Goal: Information Seeking & Learning: Learn about a topic

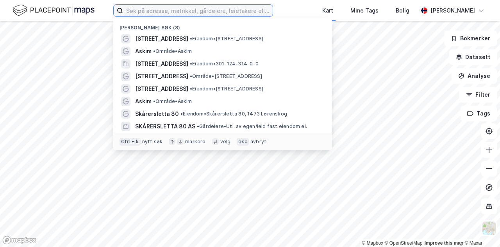
click at [214, 10] on input at bounding box center [198, 11] width 150 height 12
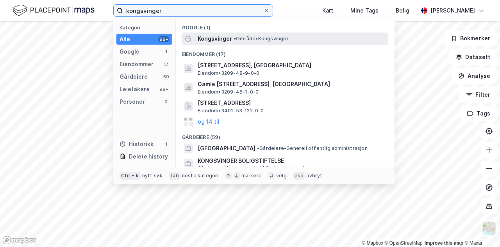
type input "kongsvinger"
click at [221, 37] on span "Kongsvinger" at bounding box center [215, 38] width 34 height 9
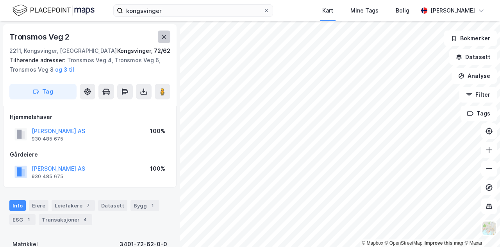
click at [161, 37] on icon at bounding box center [164, 37] width 6 height 6
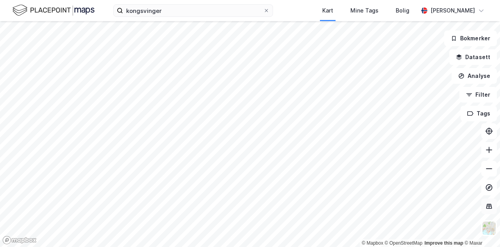
click at [490, 208] on icon at bounding box center [489, 206] width 8 height 8
click at [491, 205] on icon at bounding box center [489, 206] width 8 height 8
click at [104, 152] on div "© Mapbox © OpenStreetMap Improve this map © [PERSON_NAME] Datasett Analyse Filt…" at bounding box center [250, 133] width 500 height 225
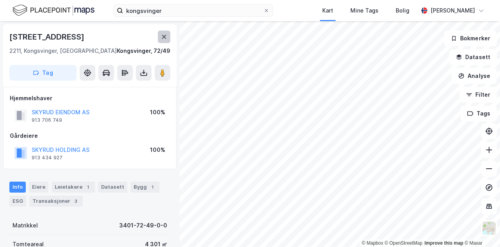
click at [163, 36] on icon at bounding box center [164, 37] width 4 height 4
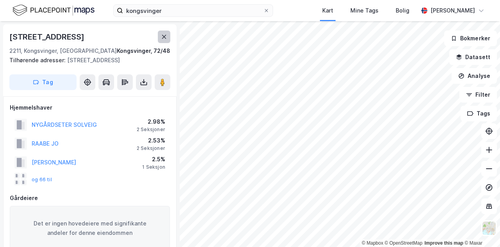
click at [166, 38] on icon at bounding box center [164, 37] width 6 height 6
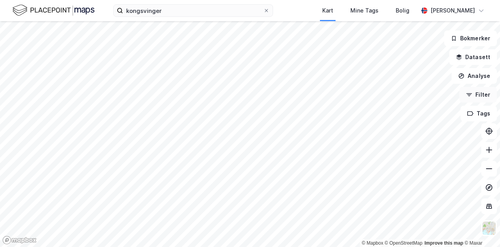
click at [472, 88] on button "Filter" at bounding box center [479, 95] width 38 height 16
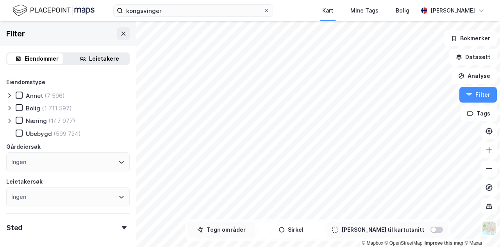
click at [250, 233] on button "Tegn områder" at bounding box center [221, 230] width 66 height 16
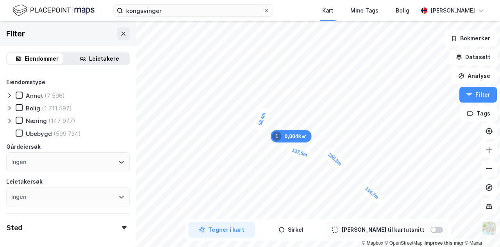
click at [402, 219] on div "Tegner i kart [PERSON_NAME] til kartutsnitt" at bounding box center [318, 229] width 266 height 22
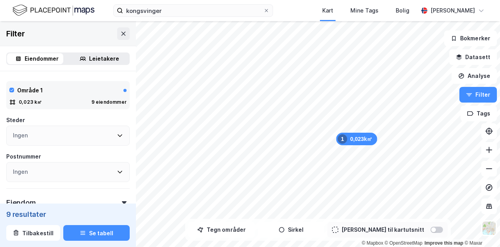
scroll to position [161, 0]
click at [12, 104] on icon at bounding box center [12, 101] width 6 height 6
click at [81, 234] on icon "button" at bounding box center [82, 234] width 5 height 1
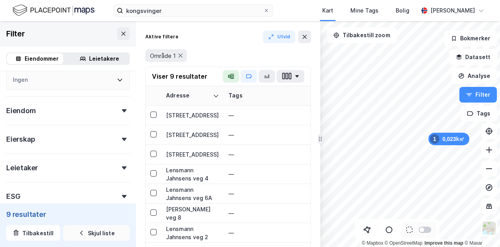
scroll to position [252, 0]
click at [122, 110] on icon at bounding box center [124, 111] width 5 height 3
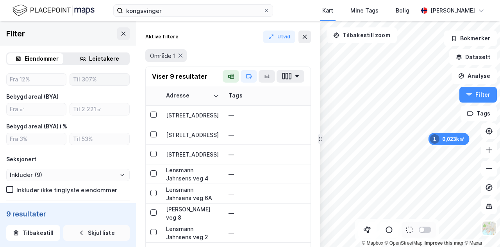
scroll to position [379, 0]
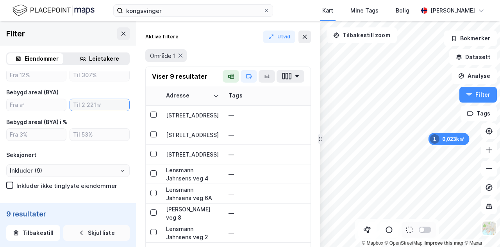
click at [80, 105] on input "number" at bounding box center [99, 105] width 59 height 12
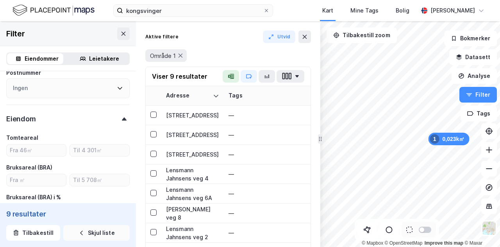
scroll to position [159, 0]
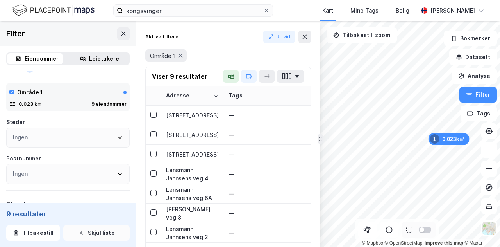
click at [108, 61] on div "Leietakere" at bounding box center [104, 58] width 30 height 9
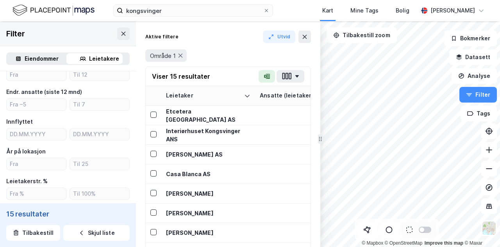
click at [60, 58] on div "Eiendommer" at bounding box center [36, 58] width 59 height 11
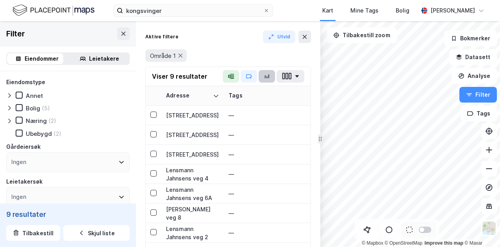
click at [262, 76] on button "button" at bounding box center [267, 76] width 16 height 13
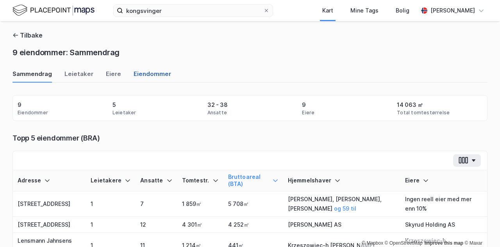
click at [145, 78] on div "Eiendommer" at bounding box center [153, 76] width 38 height 13
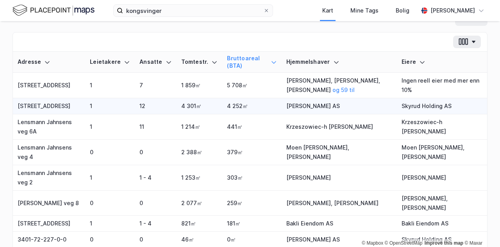
scroll to position [82, 0]
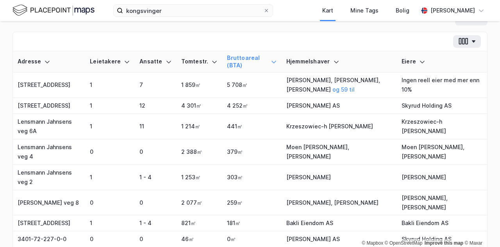
click at [271, 57] on div at bounding box center [274, 61] width 6 height 14
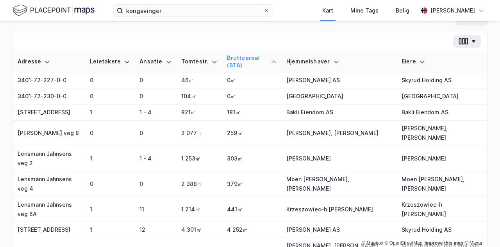
click at [271, 57] on div at bounding box center [274, 61] width 6 height 14
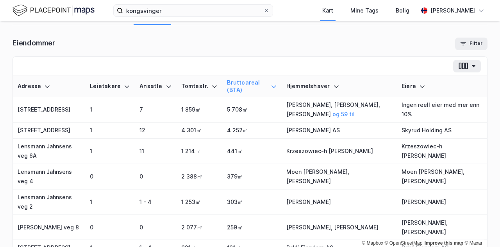
scroll to position [0, 0]
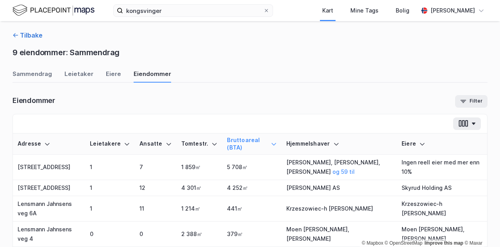
click at [16, 38] on icon "button" at bounding box center [16, 35] width 6 height 6
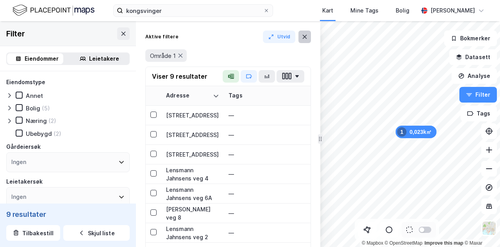
click at [305, 37] on icon at bounding box center [305, 37] width 4 height 4
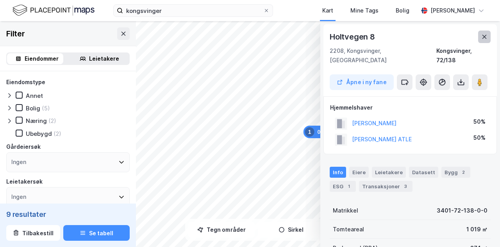
click at [488, 32] on button at bounding box center [484, 36] width 13 height 13
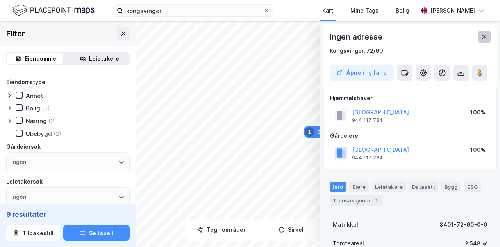
click at [490, 40] on button at bounding box center [484, 36] width 13 height 13
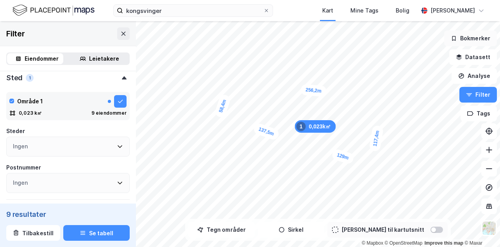
scroll to position [166, 0]
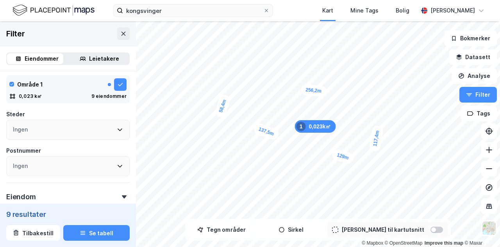
click at [75, 94] on div "0,023 k㎡ 9 eiendommer" at bounding box center [67, 96] width 117 height 8
click at [100, 236] on button "Se tabell" at bounding box center [96, 233] width 66 height 16
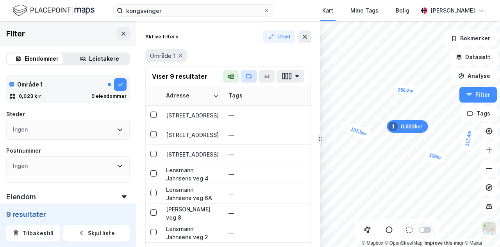
click at [251, 75] on icon "button" at bounding box center [249, 76] width 6 height 6
click at [275, 77] on button "button" at bounding box center [267, 76] width 16 height 13
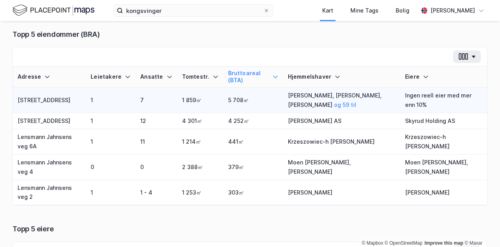
scroll to position [109, 0]
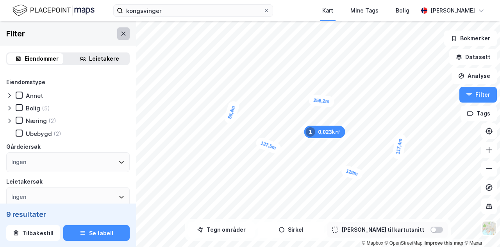
click at [120, 36] on icon at bounding box center [123, 33] width 6 height 6
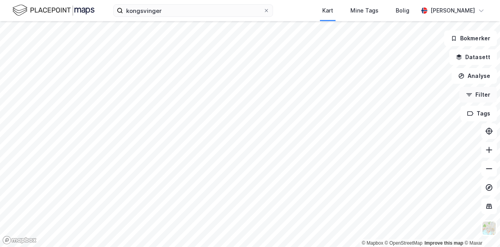
click at [474, 92] on button "Filter" at bounding box center [479, 95] width 38 height 16
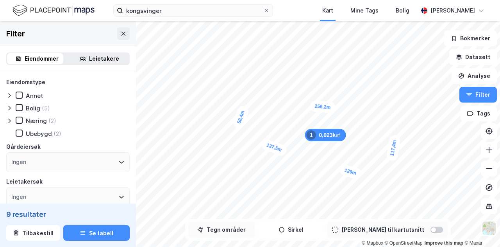
click at [230, 229] on button "Tegn områder" at bounding box center [221, 230] width 66 height 16
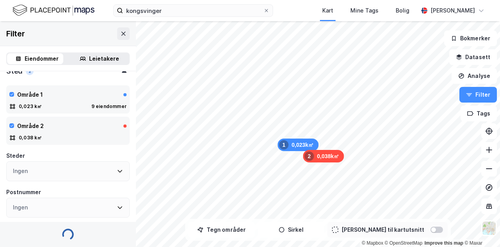
scroll to position [166, 0]
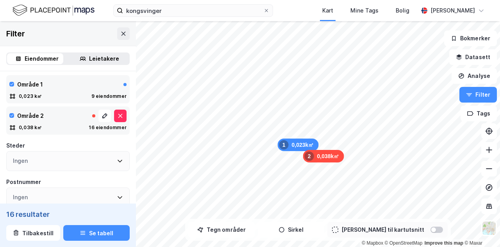
click at [54, 107] on div "Område 2 0,038 k㎡ 16 eiendommer" at bounding box center [67, 120] width 123 height 28
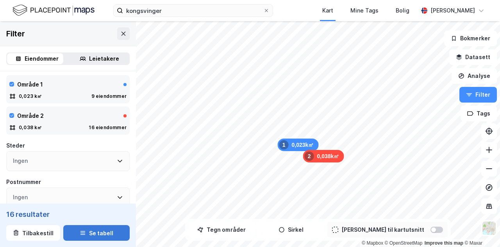
click at [96, 228] on button "Se tabell" at bounding box center [96, 233] width 66 height 16
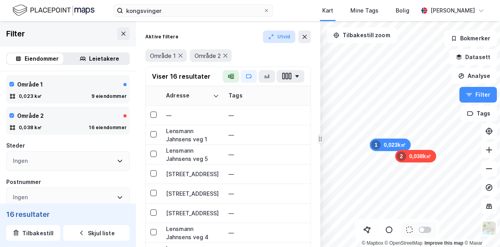
click at [280, 36] on button "Utvid" at bounding box center [279, 36] width 33 height 13
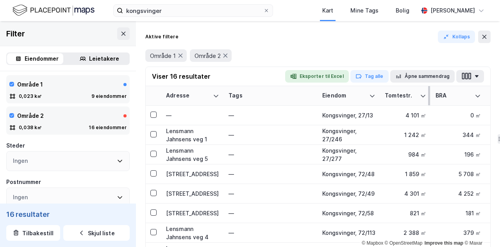
click at [395, 96] on div "Tomtestr." at bounding box center [401, 95] width 32 height 7
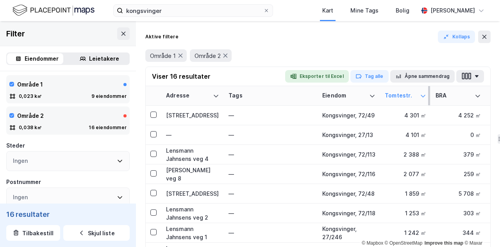
click at [395, 96] on div "Tomtestr." at bounding box center [401, 95] width 32 height 7
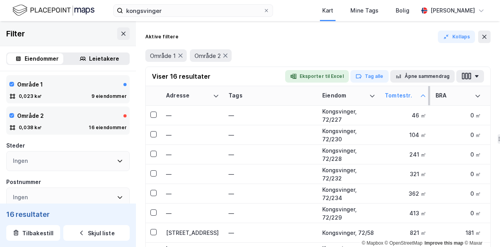
click at [395, 96] on div "Tomtestr." at bounding box center [401, 95] width 32 height 7
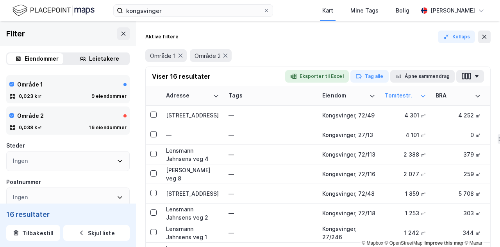
click at [487, 43] on div "Aktive filtere Kollaps Område 1 Område 2" at bounding box center [317, 48] width 345 height 36
click at [487, 41] on button at bounding box center [484, 36] width 13 height 13
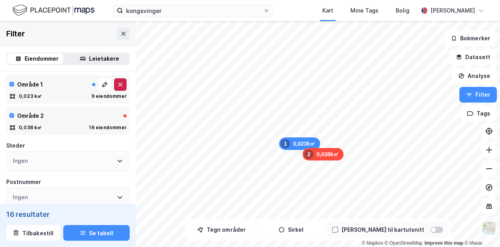
click at [117, 81] on icon at bounding box center [120, 84] width 6 height 6
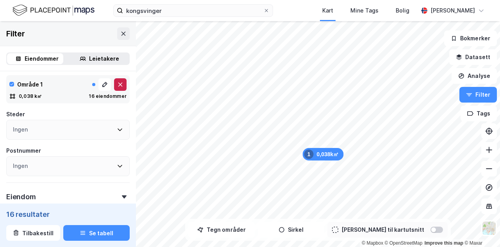
click at [118, 83] on icon at bounding box center [120, 84] width 4 height 4
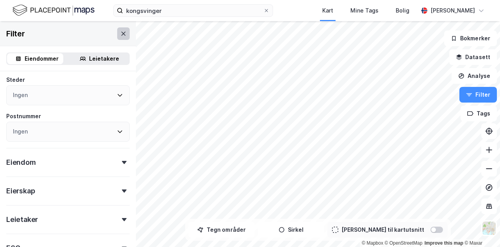
click at [117, 36] on button at bounding box center [123, 33] width 13 height 13
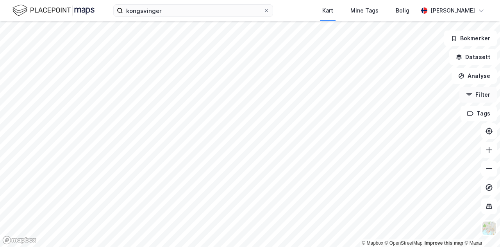
click at [481, 96] on button "Filter" at bounding box center [479, 95] width 38 height 16
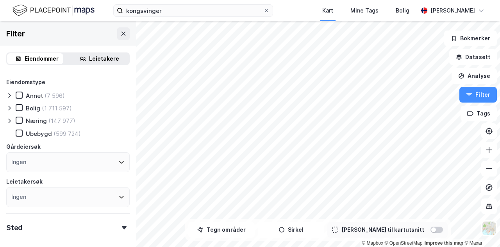
click at [431, 229] on div at bounding box center [433, 229] width 5 height 5
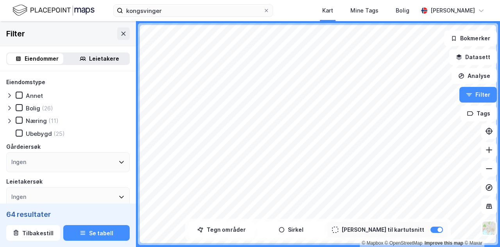
click at [431, 229] on div at bounding box center [437, 229] width 13 height 6
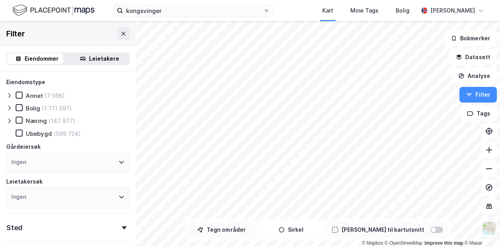
click at [232, 231] on button "Tegn områder" at bounding box center [221, 230] width 66 height 16
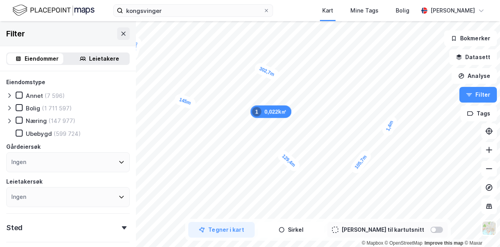
drag, startPoint x: 421, startPoint y: 138, endPoint x: 392, endPoint y: 126, distance: 31.7
click at [392, 126] on div "1,4m" at bounding box center [390, 125] width 18 height 23
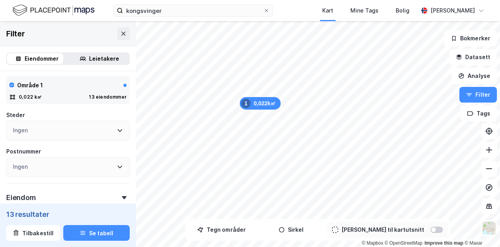
scroll to position [166, 0]
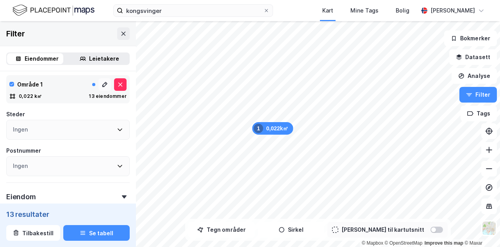
click at [102, 86] on icon at bounding box center [105, 84] width 6 height 6
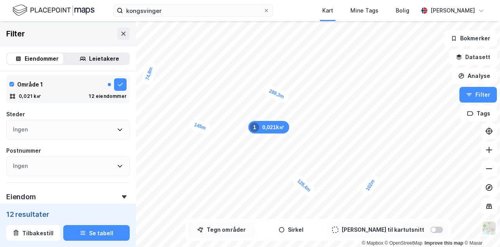
click at [219, 227] on button "Tegn områder" at bounding box center [221, 230] width 66 height 16
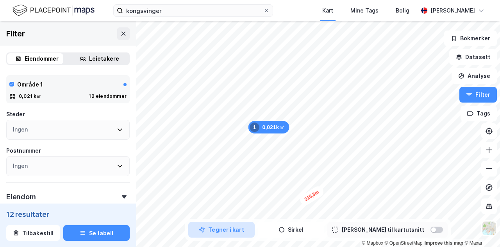
click at [233, 229] on button "Tegner i kart" at bounding box center [221, 230] width 66 height 16
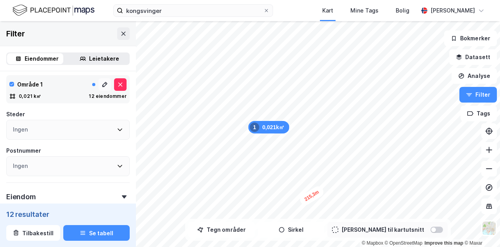
click at [102, 82] on icon at bounding box center [105, 84] width 6 height 6
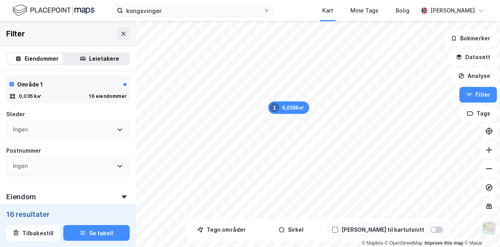
click at [289, 106] on div "0,035k㎡ 1" at bounding box center [288, 107] width 41 height 13
click at [102, 83] on icon at bounding box center [105, 84] width 6 height 6
click at [118, 85] on icon at bounding box center [120, 84] width 5 height 3
click at [90, 233] on button "Se tabell" at bounding box center [96, 233] width 66 height 16
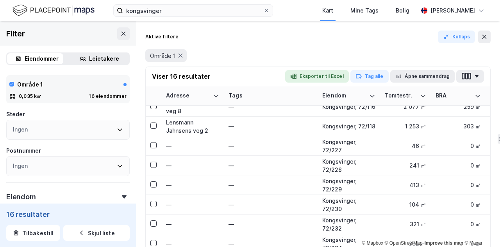
scroll to position [143, 0]
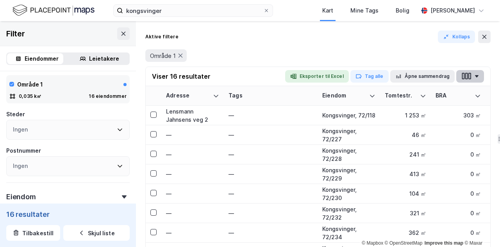
click at [477, 79] on button "button" at bounding box center [470, 76] width 28 height 13
click at [258, 42] on div "Aktive filtere Kollaps" at bounding box center [317, 36] width 345 height 13
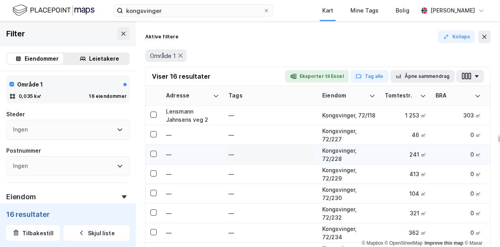
scroll to position [0, 0]
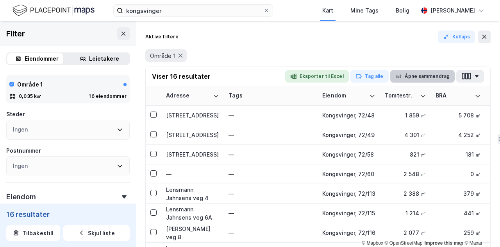
click at [423, 78] on button "Åpne sammendrag" at bounding box center [422, 76] width 65 height 13
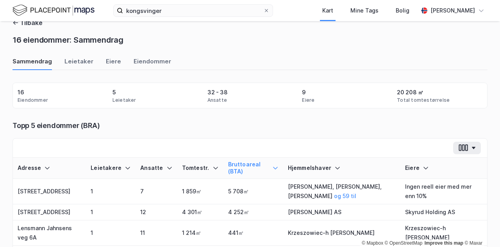
scroll to position [13, 0]
click at [106, 61] on div "Eiere" at bounding box center [113, 63] width 15 height 13
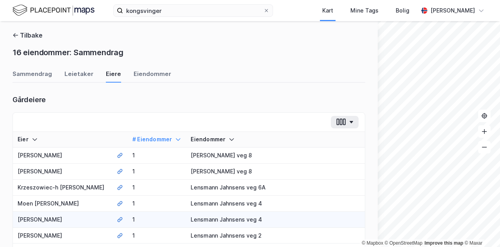
scroll to position [1, 0]
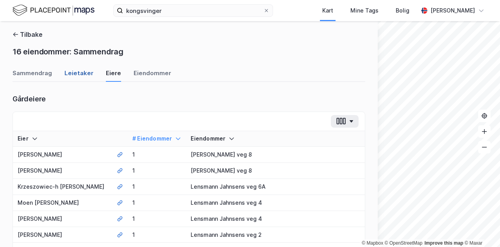
click at [70, 73] on div "Leietaker" at bounding box center [78, 75] width 29 height 13
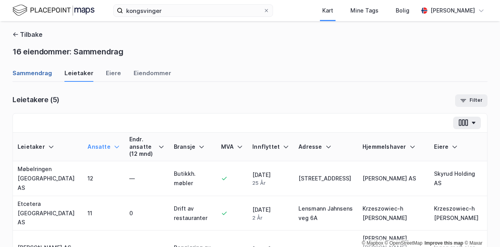
click at [45, 73] on div "Sammendrag" at bounding box center [32, 75] width 39 height 13
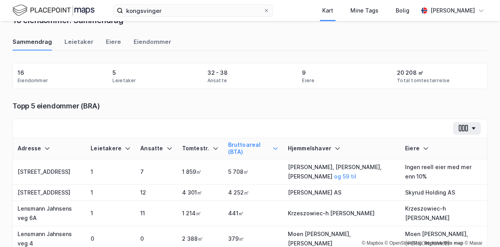
scroll to position [32, 0]
click at [64, 44] on div "Leietaker" at bounding box center [78, 44] width 29 height 13
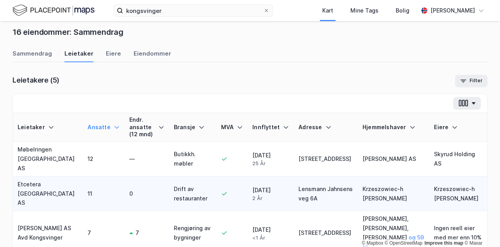
scroll to position [19, 0]
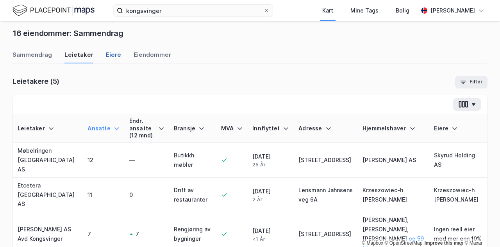
click at [106, 58] on div "Eiere" at bounding box center [113, 56] width 15 height 13
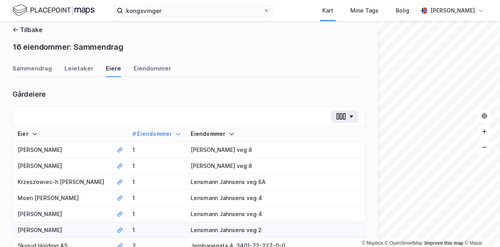
scroll to position [0, 0]
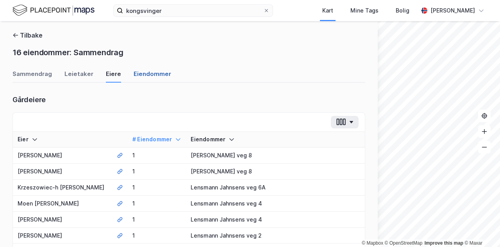
click at [153, 73] on div "Eiendommer" at bounding box center [153, 76] width 38 height 13
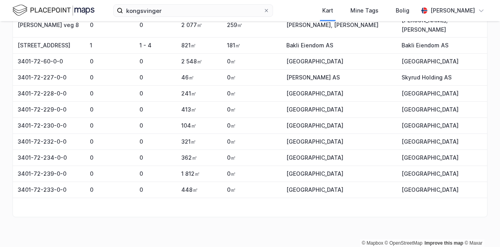
scroll to position [259, 0]
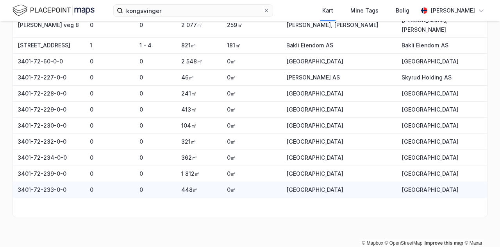
click at [41, 185] on td "3401-72-233-0-0" at bounding box center [49, 190] width 72 height 16
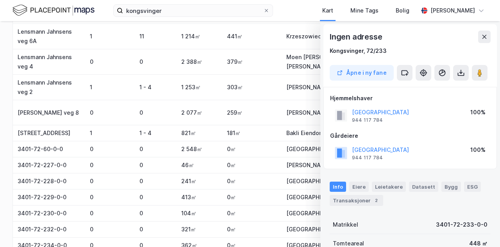
scroll to position [172, 0]
click at [44, 150] on td "3401-72-60-0-0" at bounding box center [49, 149] width 72 height 16
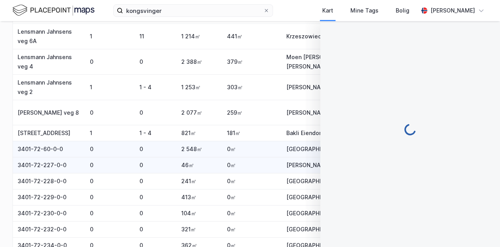
scroll to position [4, 0]
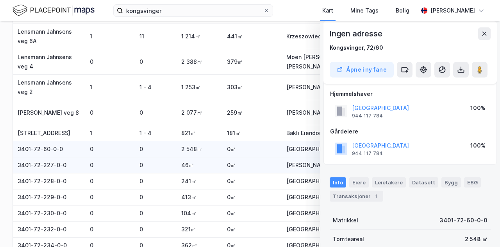
click at [50, 158] on td "3401-72-227-0-0" at bounding box center [49, 165] width 72 height 16
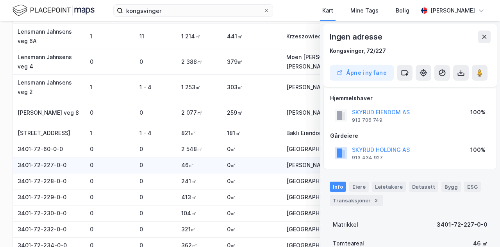
scroll to position [4, 0]
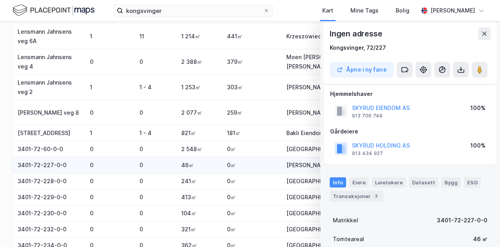
click at [51, 168] on td "3401-72-227-0-0" at bounding box center [49, 165] width 72 height 16
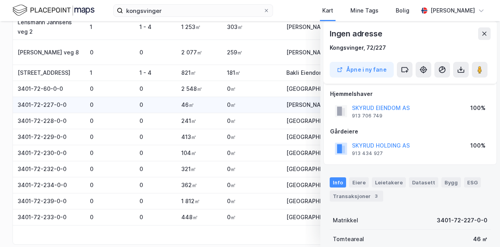
scroll to position [233, 0]
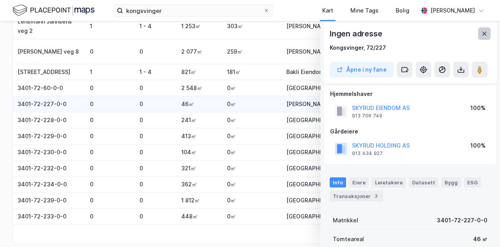
click at [489, 34] on button at bounding box center [484, 33] width 13 height 13
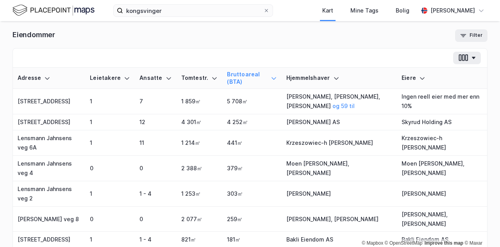
scroll to position [66, 0]
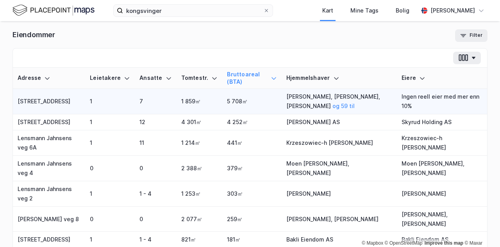
click at [49, 103] on td "[STREET_ADDRESS]" at bounding box center [49, 101] width 72 height 25
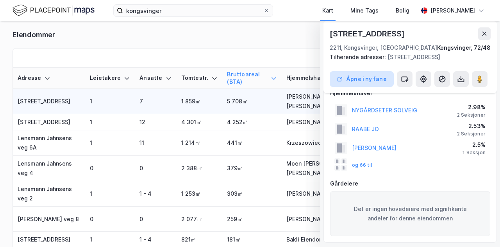
scroll to position [15, 0]
click at [446, 48] on div "Kongsvinger, 72/48" at bounding box center [464, 47] width 54 height 9
click at [487, 36] on icon at bounding box center [484, 33] width 6 height 6
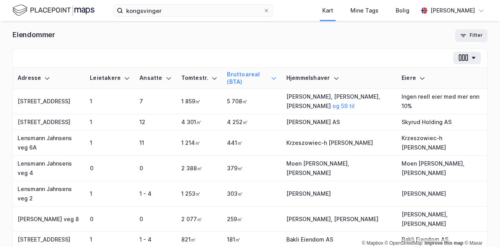
scroll to position [0, 0]
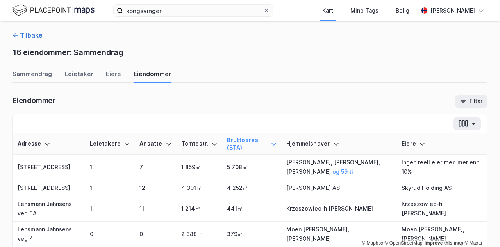
click at [15, 32] on icon "button" at bounding box center [16, 35] width 6 height 6
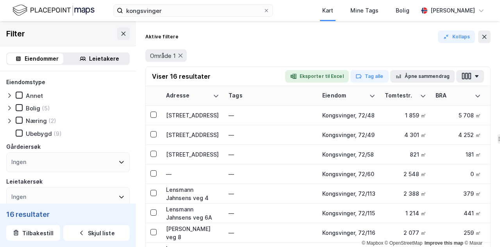
click at [109, 32] on div "Filter" at bounding box center [68, 33] width 136 height 25
click at [117, 34] on button at bounding box center [123, 33] width 13 height 13
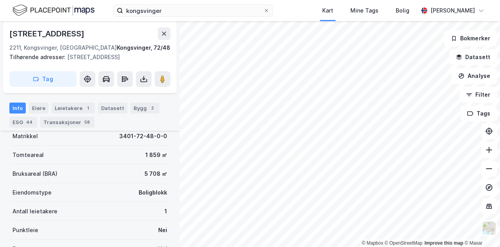
scroll to position [177, 0]
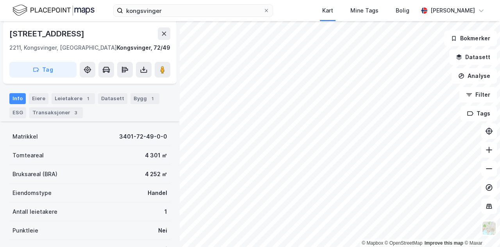
scroll to position [89, 0]
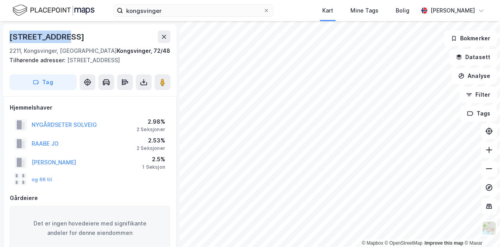
drag, startPoint x: 10, startPoint y: 36, endPoint x: 89, endPoint y: 36, distance: 79.3
click at [89, 36] on div "[STREET_ADDRESS]" at bounding box center [89, 36] width 161 height 13
copy div "[STREET_ADDRESS]"
click at [130, 32] on div "[STREET_ADDRESS]" at bounding box center [89, 36] width 161 height 13
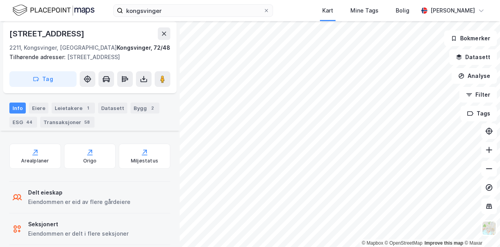
scroll to position [320, 0]
click at [45, 165] on div "Arealplaner" at bounding box center [35, 155] width 52 height 25
click at [37, 104] on div "Eiere" at bounding box center [39, 107] width 20 height 11
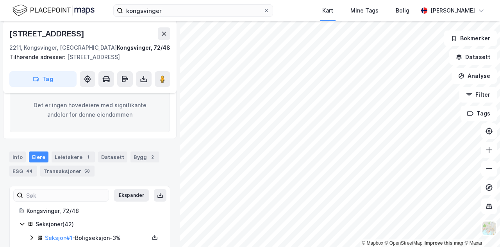
scroll to position [122, 0]
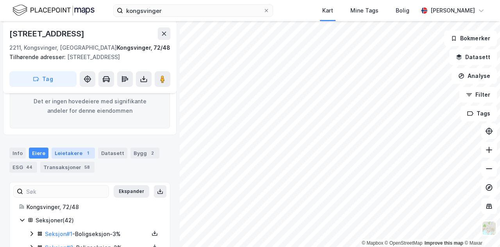
click at [77, 151] on div "Leietakere 1" at bounding box center [73, 152] width 43 height 11
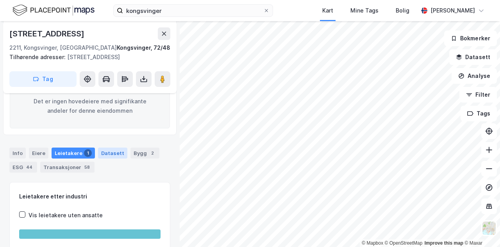
click at [111, 152] on div "Datasett" at bounding box center [112, 152] width 29 height 11
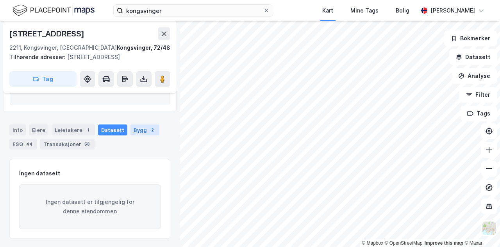
click at [136, 129] on div "Bygg 2" at bounding box center [145, 129] width 29 height 11
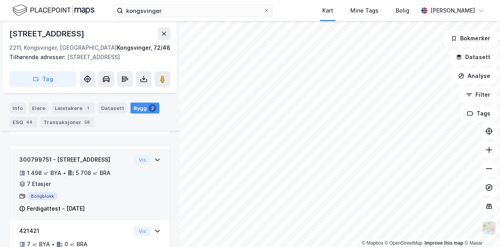
scroll to position [203, 0]
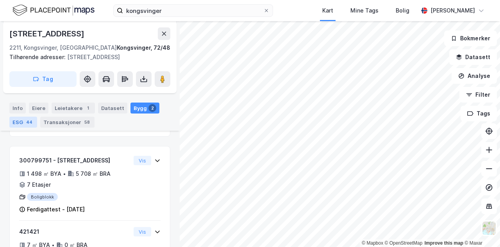
click at [29, 124] on div "44" at bounding box center [29, 122] width 9 height 8
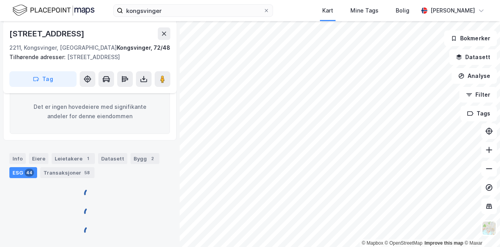
scroll to position [203, 0]
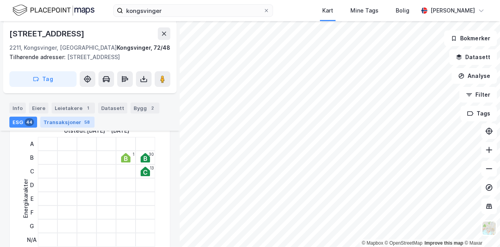
click at [71, 117] on div "Transaksjoner 58" at bounding box center [67, 121] width 54 height 11
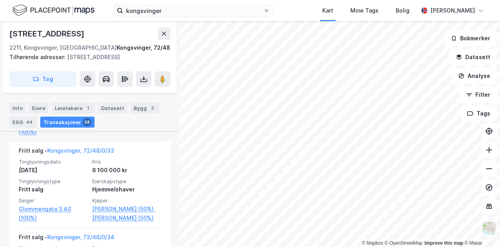
scroll to position [4143, 0]
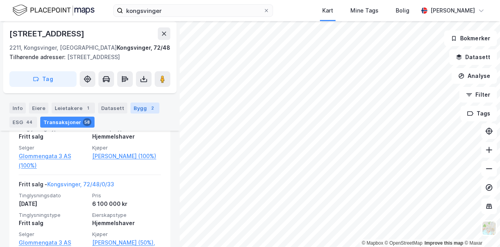
click at [141, 104] on div "Bygg 2" at bounding box center [145, 107] width 29 height 11
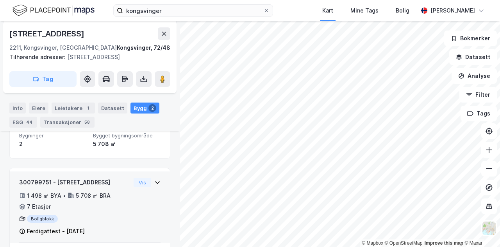
scroll to position [181, 0]
click at [95, 202] on div "1 498 ㎡ BYA • 5 708 ㎡ BRA • 7 Etasjer" at bounding box center [74, 201] width 111 height 20
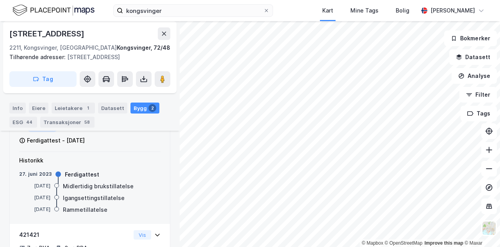
scroll to position [273, 0]
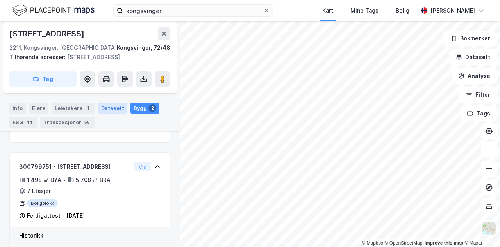
click at [107, 105] on div "Datasett" at bounding box center [112, 107] width 29 height 11
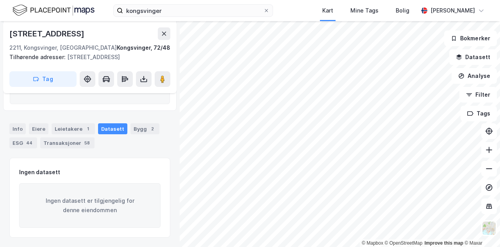
scroll to position [145, 0]
click at [14, 132] on div "Info" at bounding box center [17, 129] width 16 height 11
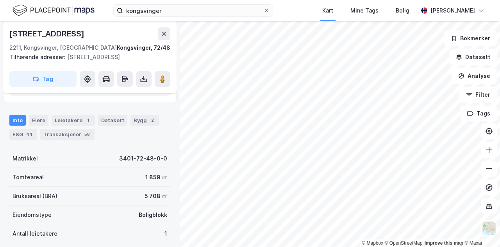
scroll to position [156, 0]
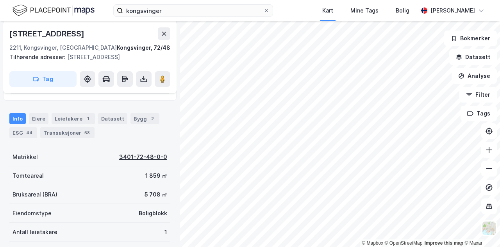
click at [125, 156] on div "3401-72-48-0-0" at bounding box center [143, 156] width 48 height 9
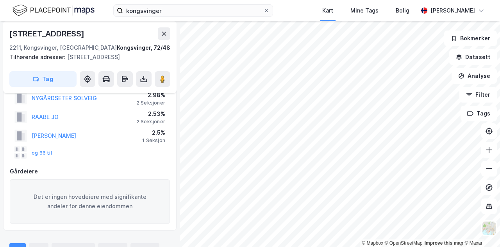
scroll to position [0, 0]
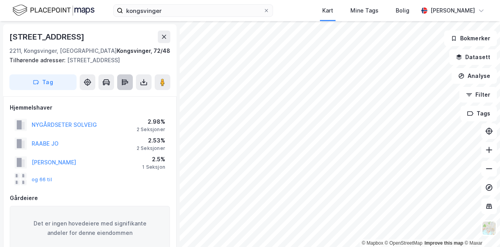
click at [126, 82] on icon at bounding box center [125, 82] width 8 height 8
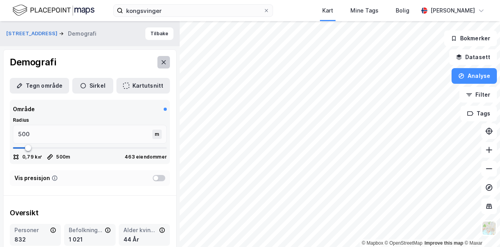
click at [157, 64] on button at bounding box center [163, 62] width 13 height 13
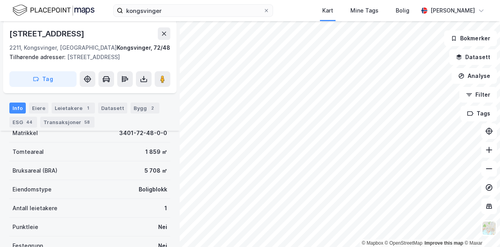
scroll to position [180, 0]
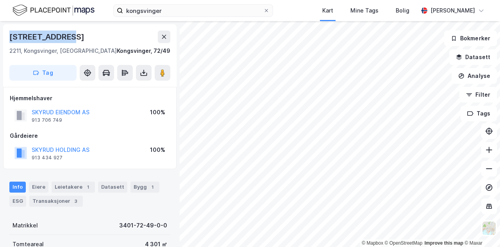
drag, startPoint x: 11, startPoint y: 37, endPoint x: 79, endPoint y: 35, distance: 67.3
click at [79, 35] on div "[STREET_ADDRESS]" at bounding box center [89, 36] width 161 height 13
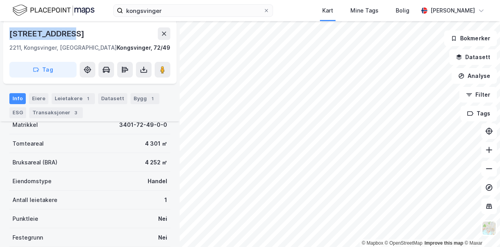
scroll to position [101, 0]
drag, startPoint x: 10, startPoint y: 32, endPoint x: 79, endPoint y: 39, distance: 69.1
click at [79, 39] on div "[STREET_ADDRESS]" at bounding box center [89, 33] width 161 height 13
copy div "[STREET_ADDRESS]"
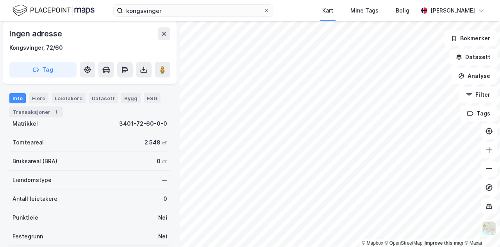
scroll to position [102, 0]
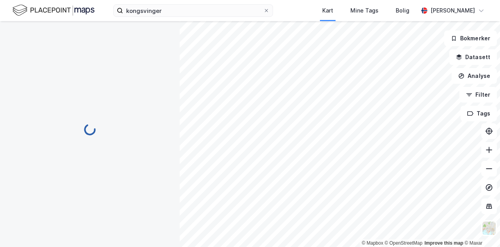
scroll to position [102, 0]
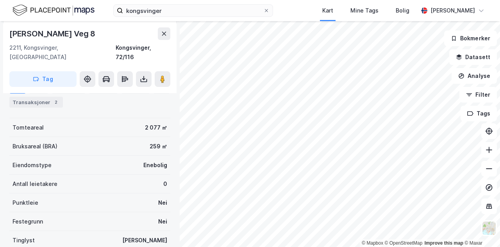
scroll to position [102, 0]
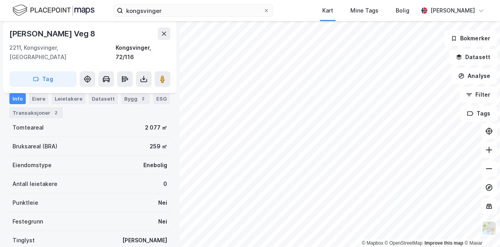
drag, startPoint x: 7, startPoint y: 32, endPoint x: 118, endPoint y: 34, distance: 111.4
click at [118, 34] on div "Lensmann [STREET_ADDRESS]" at bounding box center [90, 57] width 174 height 72
copy div "[PERSON_NAME] Veg 8"
click at [139, 33] on div "[PERSON_NAME] Veg 8" at bounding box center [89, 33] width 161 height 13
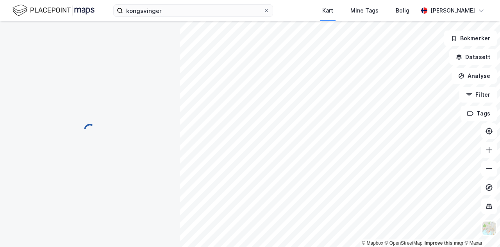
scroll to position [102, 0]
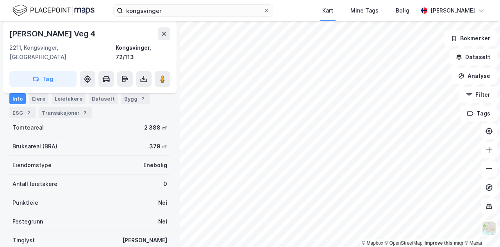
scroll to position [102, 0]
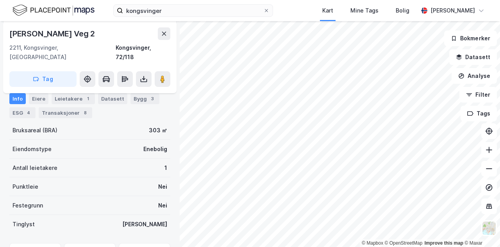
scroll to position [102, 0]
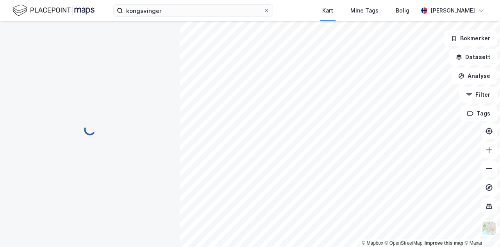
scroll to position [102, 0]
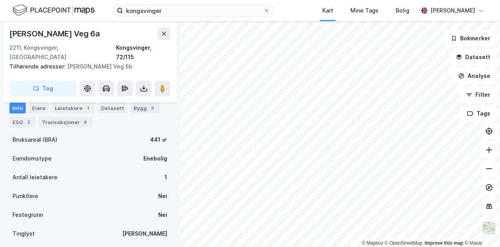
drag, startPoint x: 113, startPoint y: 34, endPoint x: 5, endPoint y: 34, distance: 108.6
click at [5, 34] on div "Lensmann [STREET_ADDRESS] Tilhørende adresser: Lensmann [STREET_ADDRESS] Tag" at bounding box center [90, 61] width 174 height 81
copy div "[PERSON_NAME] Veg 6a"
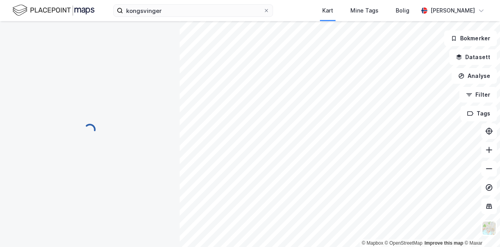
scroll to position [102, 0]
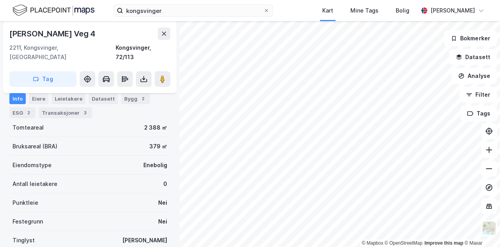
drag, startPoint x: 109, startPoint y: 32, endPoint x: 5, endPoint y: 33, distance: 103.2
click at [5, 33] on div "Lensmann [STREET_ADDRESS]" at bounding box center [90, 57] width 174 height 72
copy div "[PERSON_NAME] Veg 4"
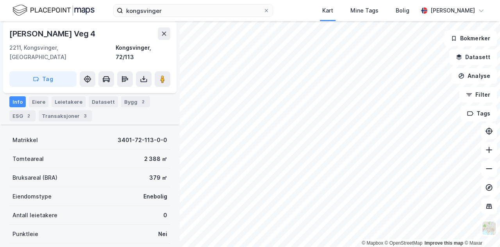
scroll to position [68, 0]
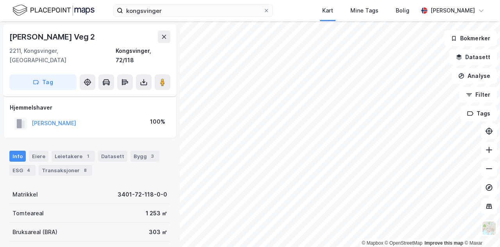
scroll to position [68, 0]
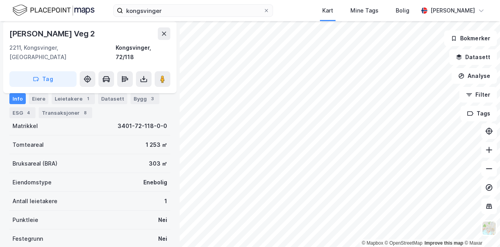
drag, startPoint x: 106, startPoint y: 31, endPoint x: 8, endPoint y: 33, distance: 98.5
click at [8, 33] on div "Lensmann [STREET_ADDRESS]" at bounding box center [90, 57] width 174 height 72
copy div "[PERSON_NAME] Veg 2"
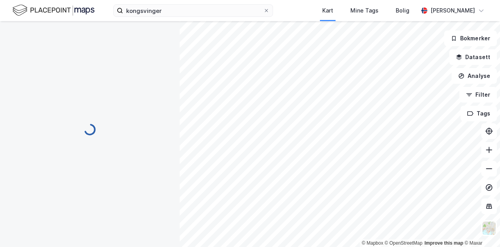
scroll to position [68, 0]
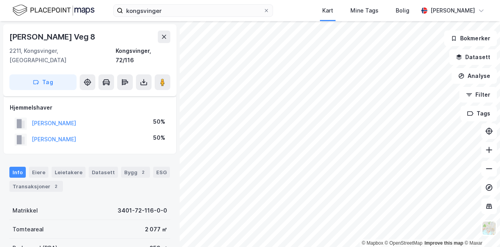
scroll to position [68, 0]
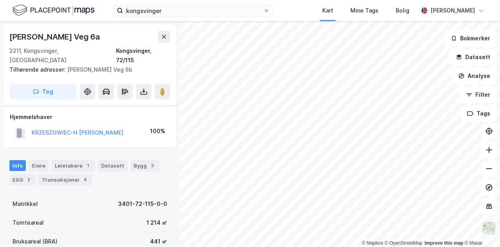
scroll to position [68, 0]
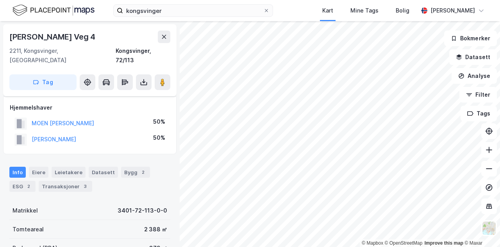
scroll to position [68, 0]
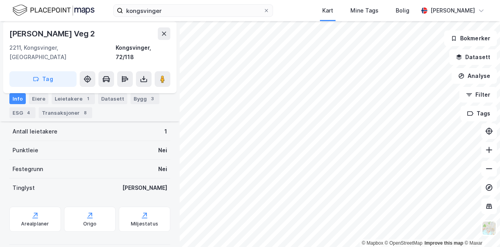
scroll to position [138, 0]
click at [39, 98] on div "Eiere" at bounding box center [39, 98] width 20 height 11
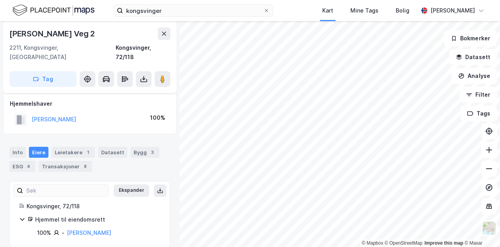
scroll to position [3, 0]
click at [74, 147] on div "Leietakere 1" at bounding box center [73, 152] width 43 height 11
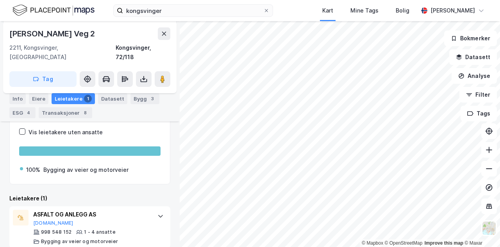
scroll to position [86, 0]
click at [103, 93] on div "Datasett" at bounding box center [112, 98] width 29 height 11
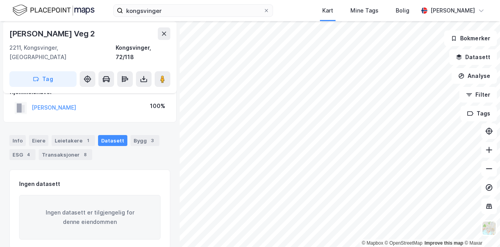
scroll to position [17, 0]
click at [138, 124] on div "Info [PERSON_NAME] 1 Datasett Bygg 3 ESG 4 Transaksjoner 8" at bounding box center [90, 143] width 180 height 38
click at [141, 134] on div "Bygg 3" at bounding box center [145, 139] width 29 height 11
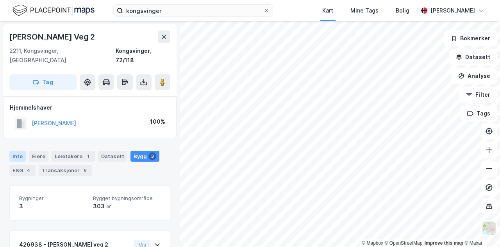
click at [19, 150] on div "Info" at bounding box center [17, 155] width 16 height 11
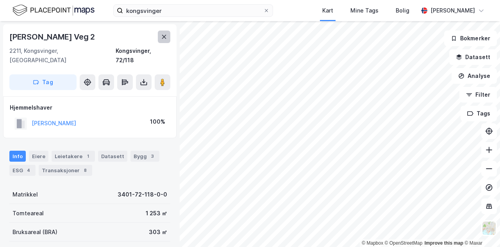
click at [164, 35] on icon at bounding box center [164, 37] width 6 height 6
